Goal: Navigation & Orientation: Find specific page/section

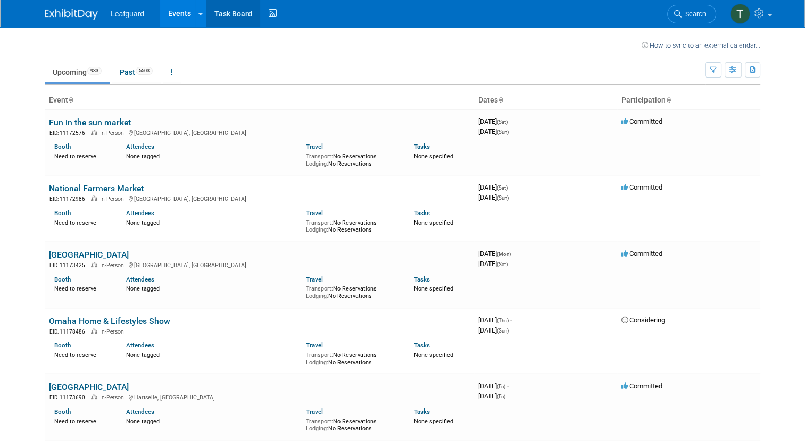
click at [219, 16] on link "Task Board" at bounding box center [233, 13] width 54 height 27
click at [68, 122] on link "Fun in the sun market" at bounding box center [90, 123] width 82 height 10
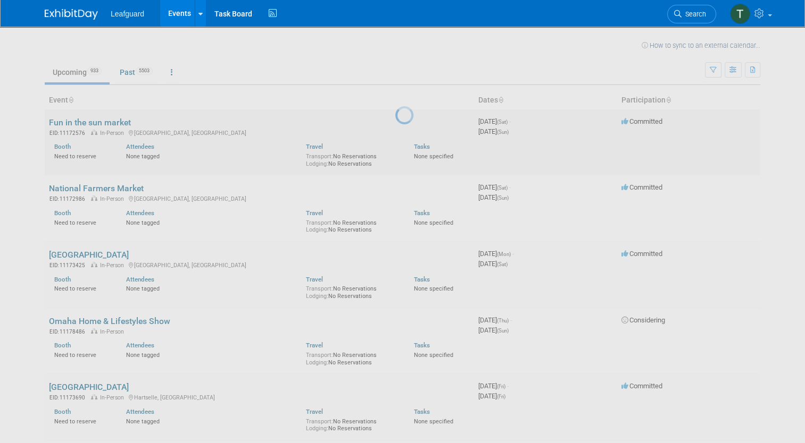
click at [395, 122] on div at bounding box center [402, 221] width 15 height 443
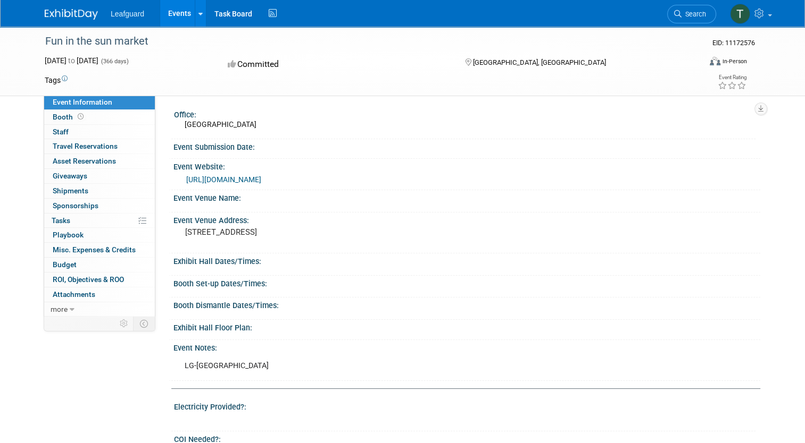
click at [57, 17] on img at bounding box center [71, 14] width 53 height 11
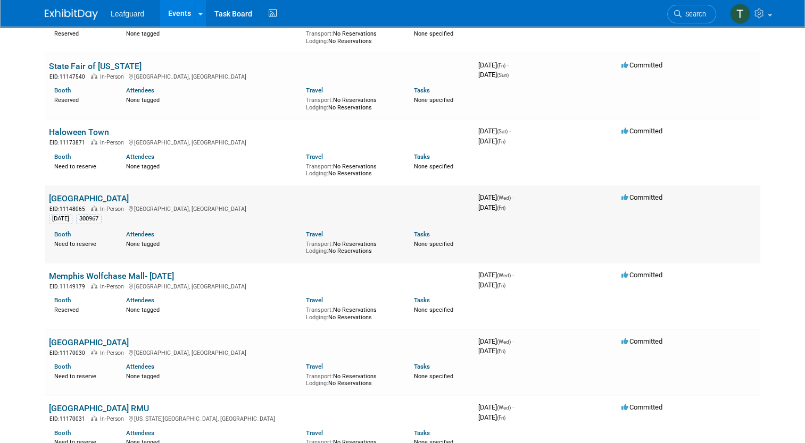
scroll to position [479, 0]
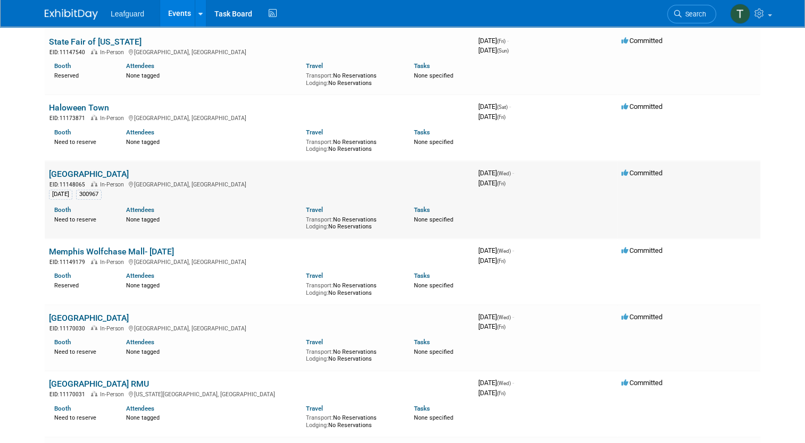
click at [72, 171] on link "[GEOGRAPHIC_DATA]" at bounding box center [89, 174] width 80 height 10
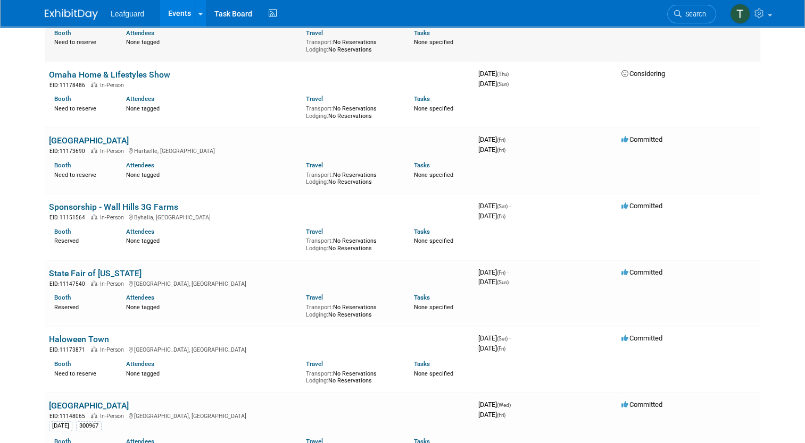
scroll to position [266, 0]
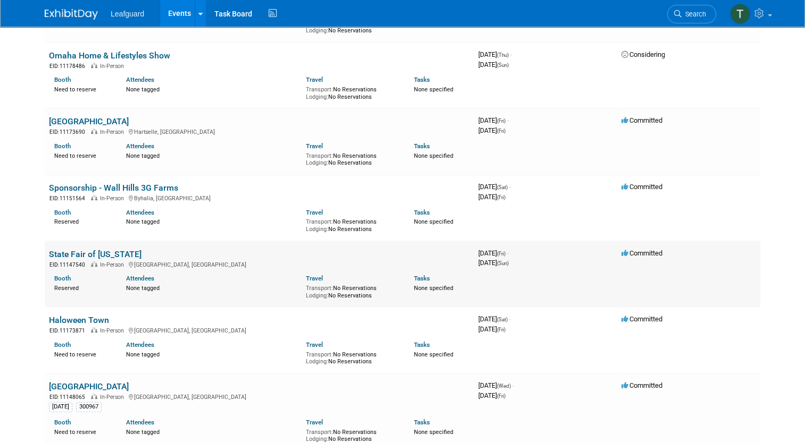
click at [72, 254] on link "State Fair of [US_STATE]" at bounding box center [95, 254] width 93 height 10
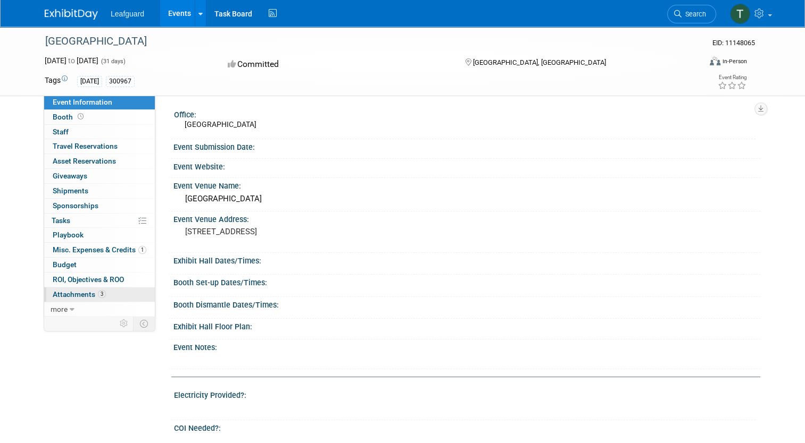
click at [85, 293] on span "Attachments 3" at bounding box center [79, 294] width 53 height 9
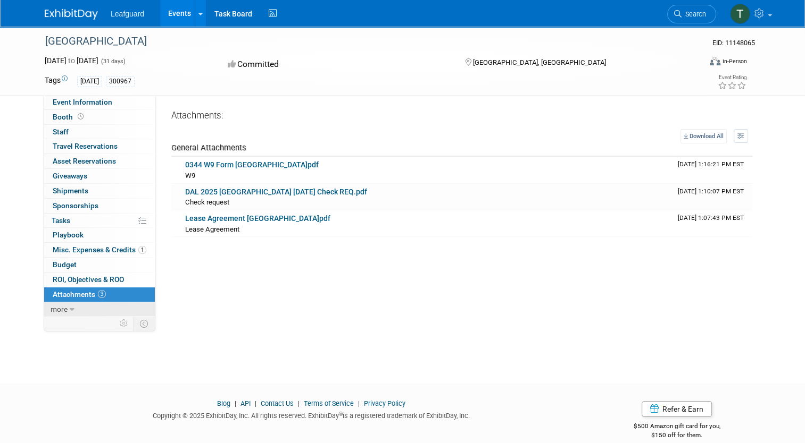
click at [55, 308] on span "more" at bounding box center [59, 309] width 17 height 9
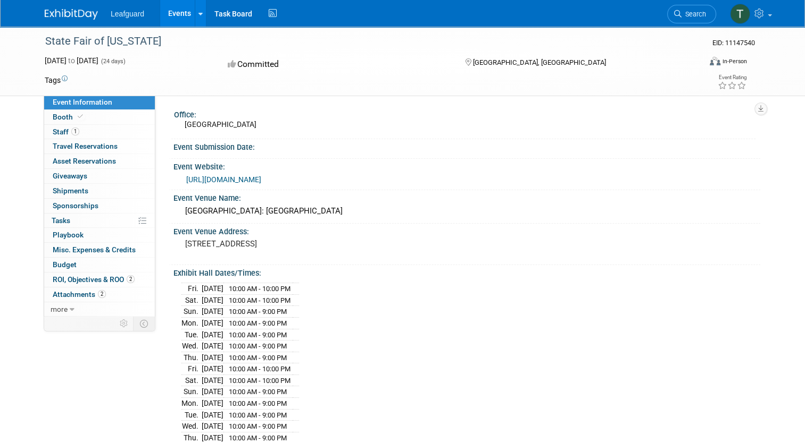
click at [233, 58] on div "Committed" at bounding box center [335, 64] width 223 height 19
click at [257, 62] on div "Committed" at bounding box center [335, 64] width 223 height 19
click at [262, 63] on div "Committed" at bounding box center [335, 64] width 223 height 19
click at [228, 65] on icon at bounding box center [233, 64] width 10 height 9
click at [232, 65] on icon at bounding box center [233, 64] width 10 height 9
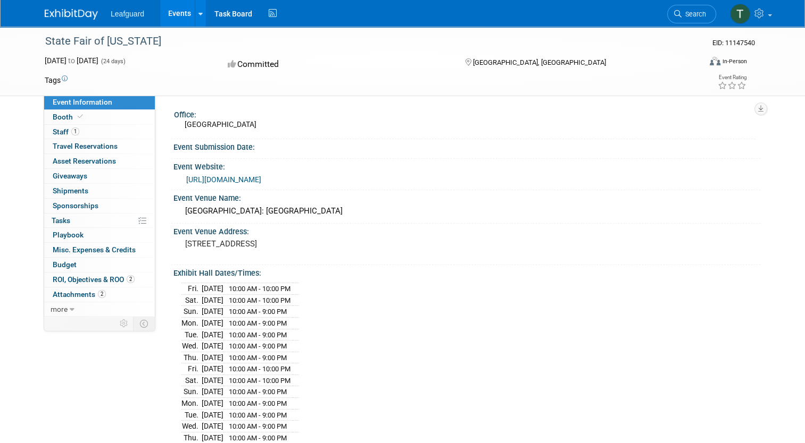
click at [277, 64] on div "Committed" at bounding box center [335, 64] width 223 height 19
click at [51, 16] on img at bounding box center [71, 14] width 53 height 11
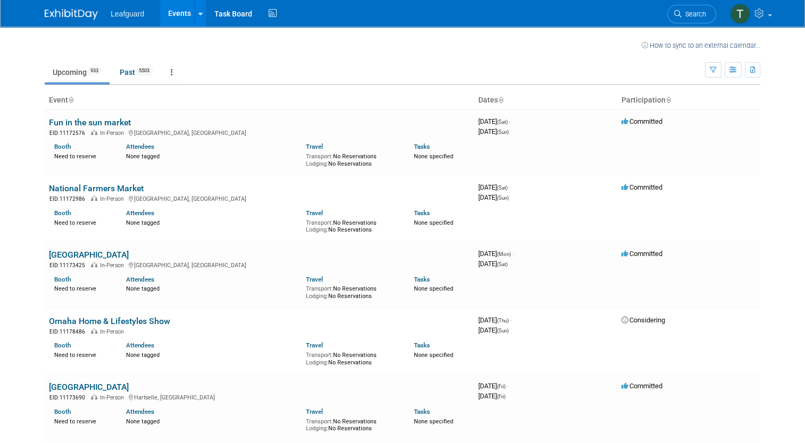
click at [123, 10] on span "Leafguard" at bounding box center [128, 14] width 34 height 9
click at [195, 17] on link at bounding box center [200, 13] width 11 height 27
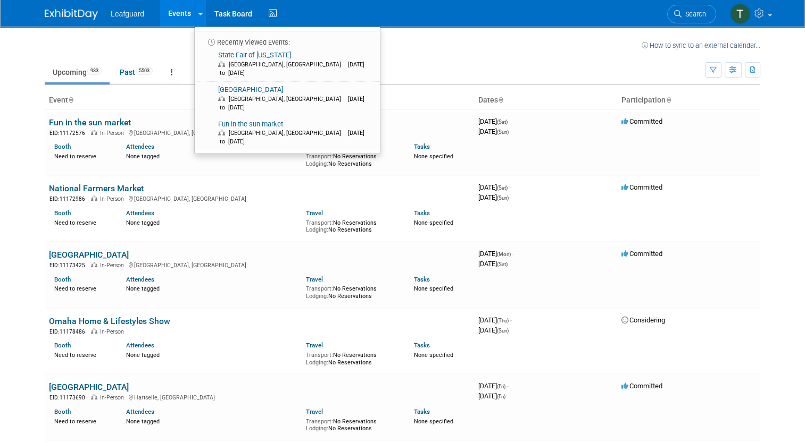
click at [51, 10] on img at bounding box center [71, 14] width 53 height 11
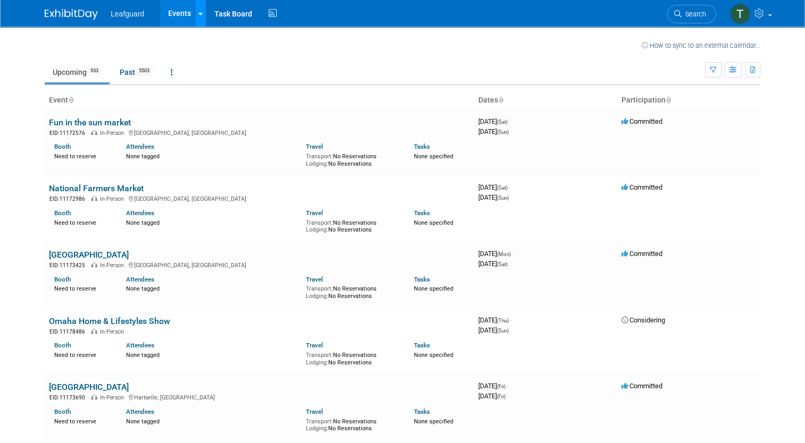
click at [198, 14] on icon at bounding box center [200, 14] width 4 height 7
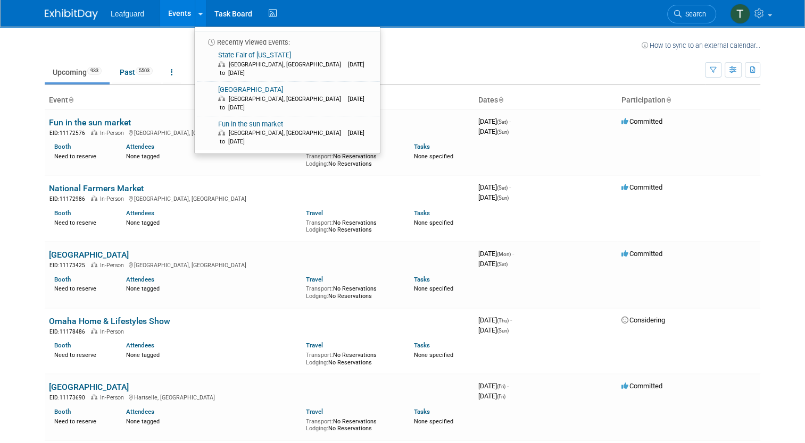
click at [127, 47] on td at bounding box center [358, 43] width 565 height 13
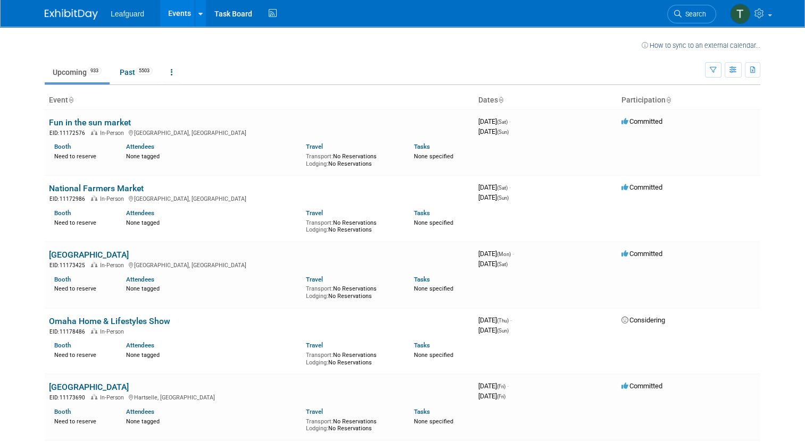
click at [55, 14] on img at bounding box center [71, 14] width 53 height 11
click at [74, 10] on img at bounding box center [71, 14] width 53 height 11
click at [266, 12] on icon at bounding box center [272, 13] width 13 height 16
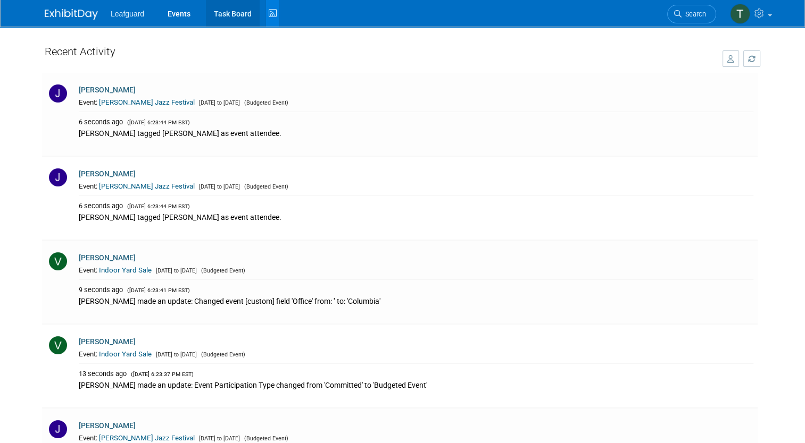
click at [231, 14] on link "Task Board" at bounding box center [233, 13] width 54 height 27
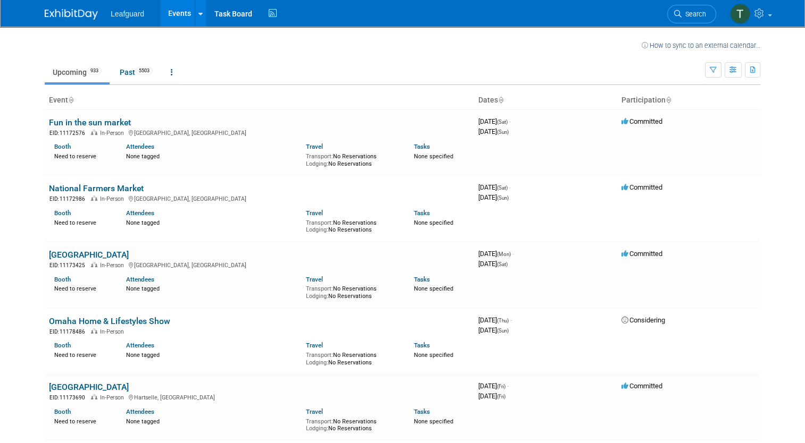
click at [122, 18] on ul "Leafguard Events Recently Viewed Events: State Fair of Texas Dallas, TX Sep 26,…" at bounding box center [195, 13] width 169 height 27
click at [120, 13] on span "Leafguard" at bounding box center [128, 14] width 34 height 9
click at [119, 16] on span "Leafguard" at bounding box center [128, 14] width 34 height 9
click at [76, 13] on img at bounding box center [71, 14] width 53 height 11
